Goal: Information Seeking & Learning: Learn about a topic

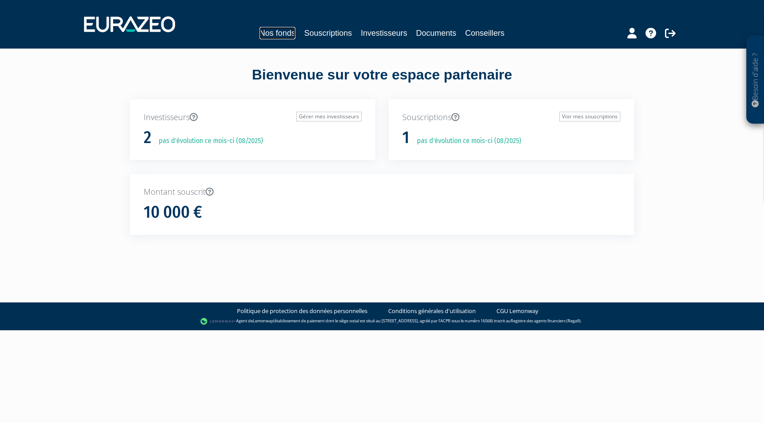
click at [274, 33] on link "Nos fonds" at bounding box center [277, 33] width 36 height 12
click at [267, 34] on link "Nos fonds" at bounding box center [277, 33] width 36 height 12
click at [389, 34] on link "Investisseurs" at bounding box center [384, 33] width 46 height 12
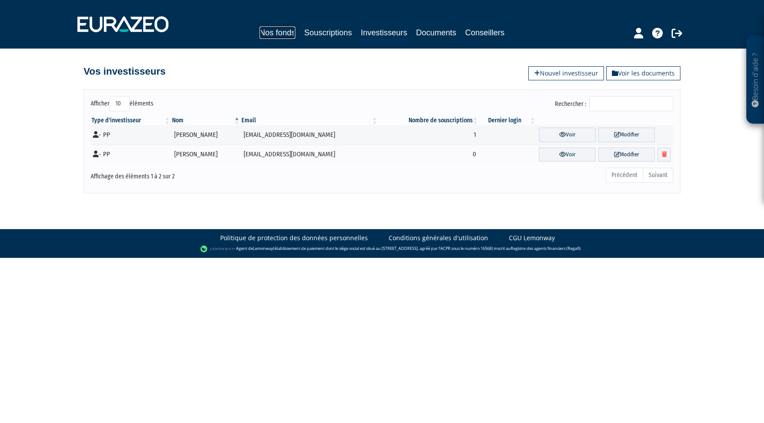
click at [277, 32] on link "Nos fonds" at bounding box center [277, 33] width 36 height 12
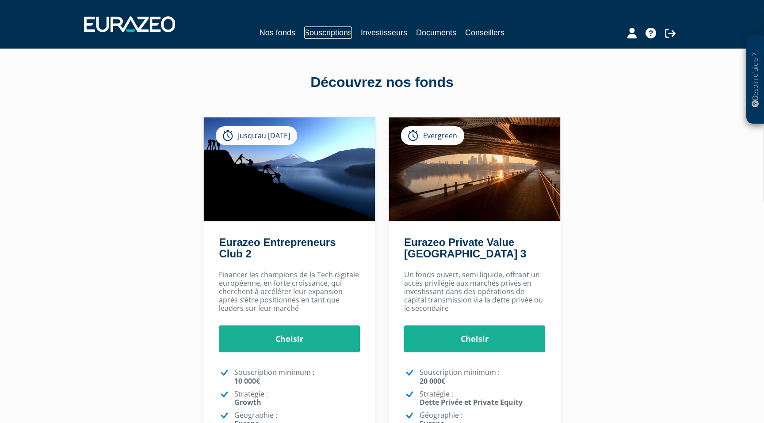
click at [331, 35] on link "Souscriptions" at bounding box center [328, 33] width 48 height 12
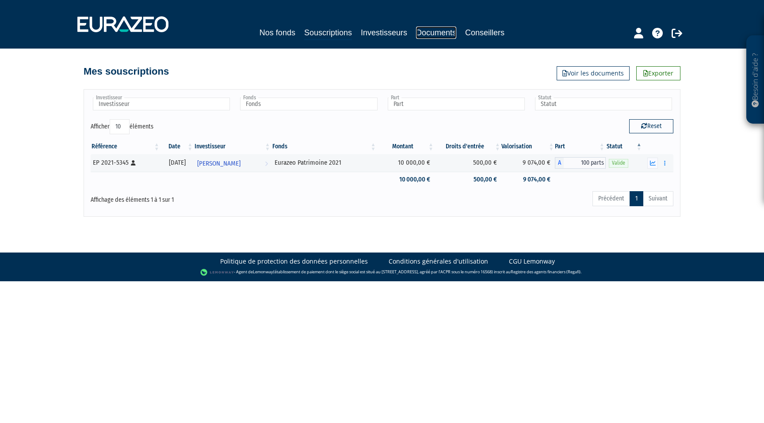
click at [440, 34] on link "Documents" at bounding box center [436, 33] width 40 height 12
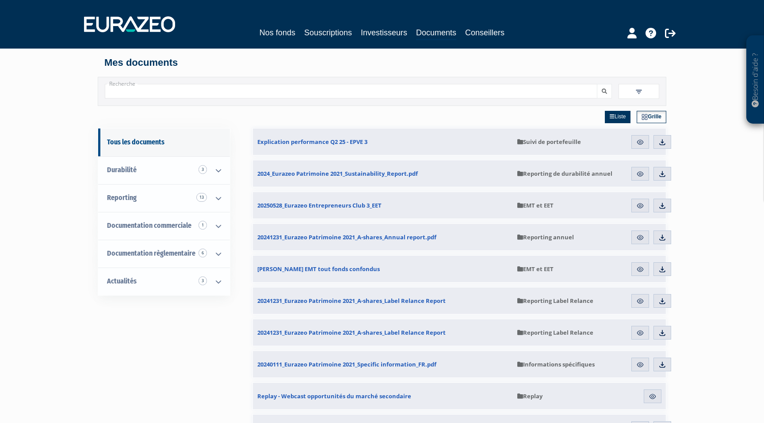
click at [633, 92] on span at bounding box center [638, 91] width 41 height 15
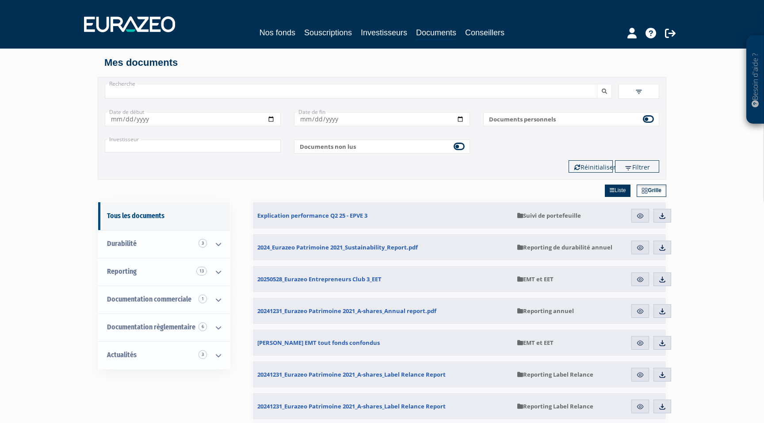
click at [642, 93] on span at bounding box center [638, 91] width 41 height 15
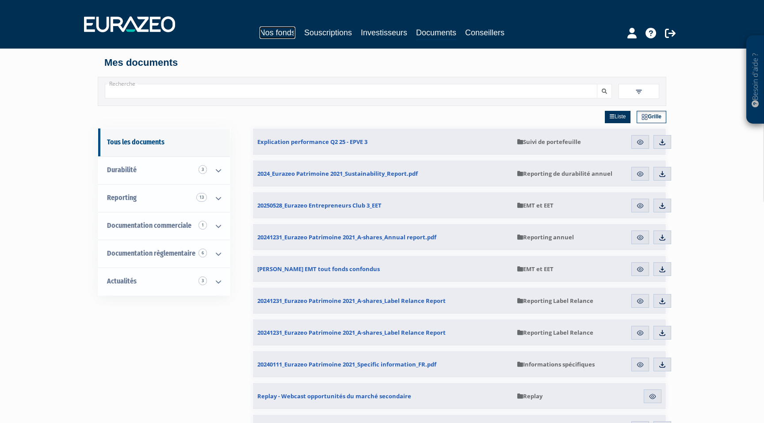
click at [281, 31] on link "Nos fonds" at bounding box center [277, 33] width 36 height 12
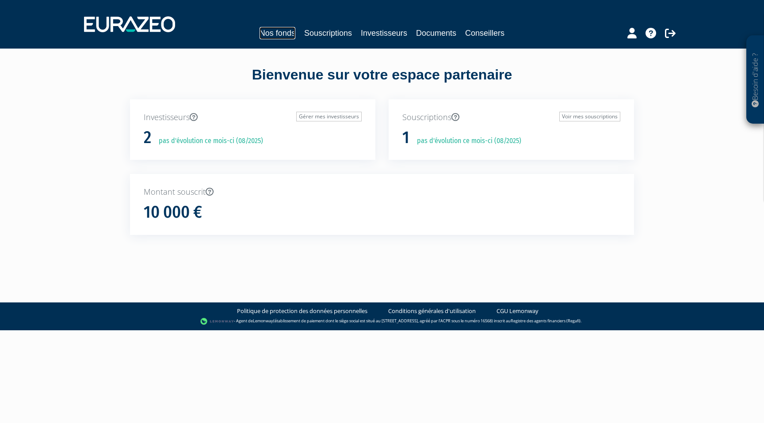
click at [274, 33] on link "Nos fonds" at bounding box center [277, 33] width 36 height 12
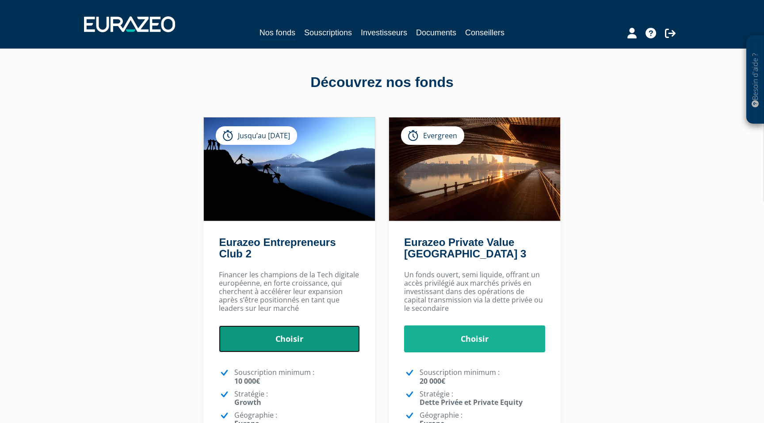
click at [314, 342] on link "Choisir" at bounding box center [289, 339] width 141 height 27
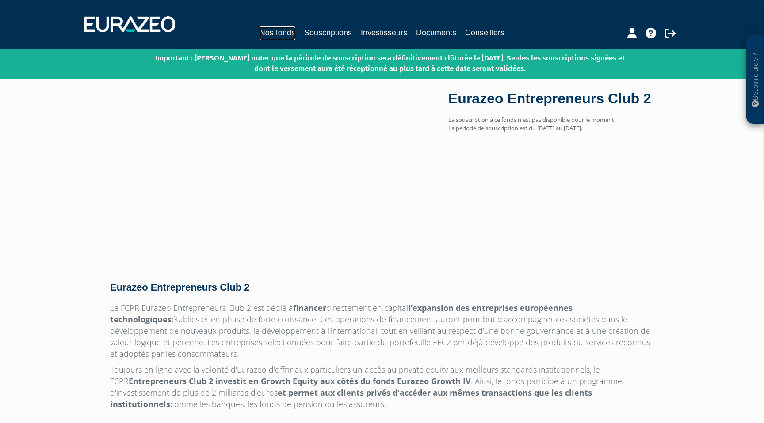
click at [279, 32] on link "Nos fonds" at bounding box center [277, 34] width 36 height 14
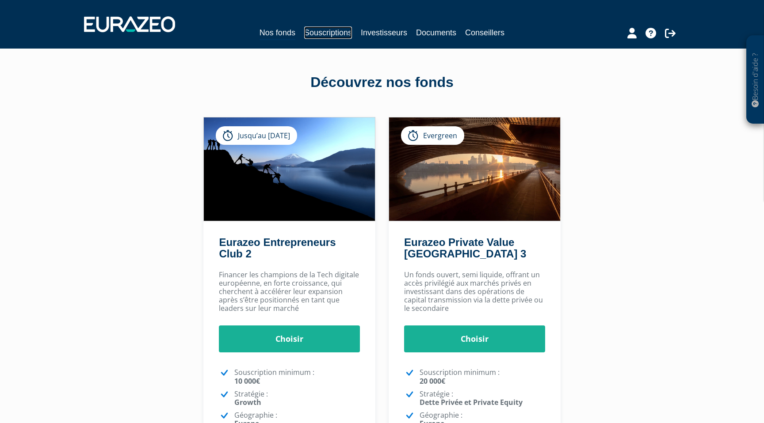
click at [329, 33] on link "Souscriptions" at bounding box center [328, 33] width 48 height 12
